Goal: Navigation & Orientation: Find specific page/section

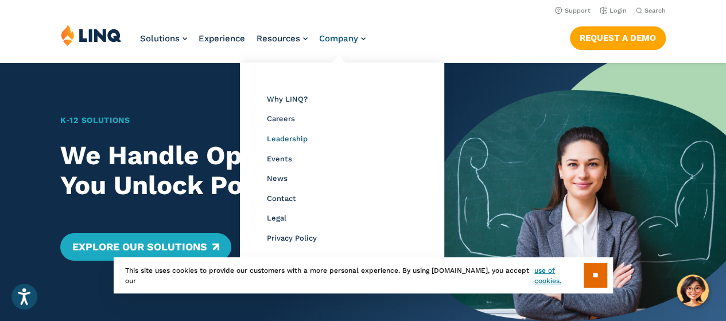
click at [282, 137] on span "Leadership" at bounding box center [287, 138] width 41 height 9
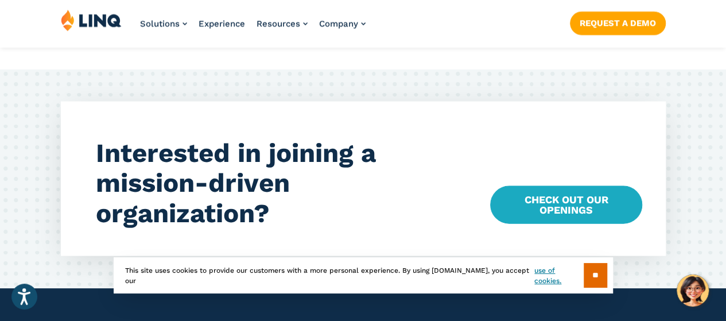
scroll to position [3342, 0]
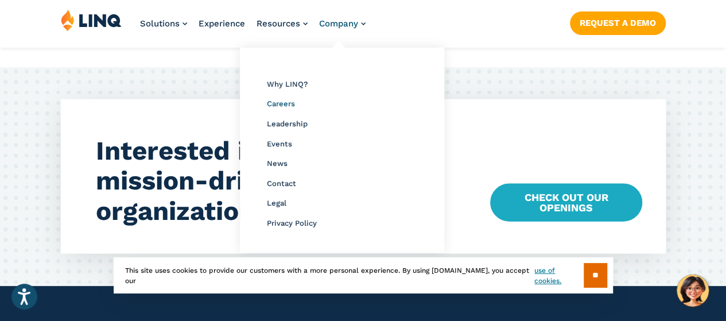
click at [284, 102] on span "Careers" at bounding box center [281, 103] width 28 height 9
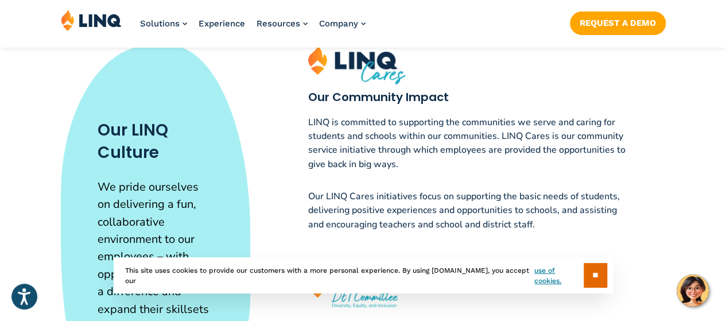
scroll to position [2628, 0]
